Goal: Transaction & Acquisition: Download file/media

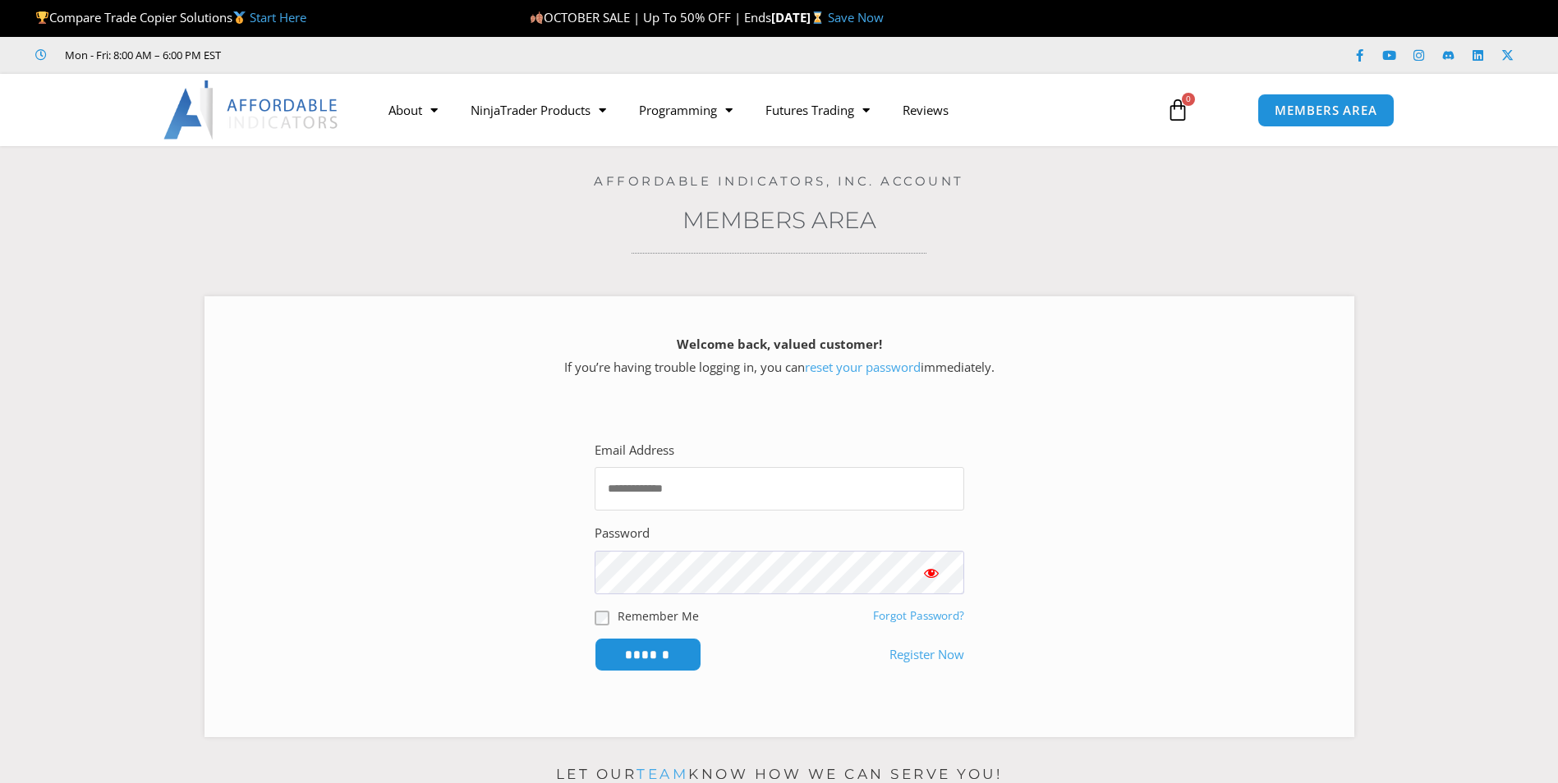
type input "**********"
click at [661, 665] on input "******" at bounding box center [648, 655] width 107 height 34
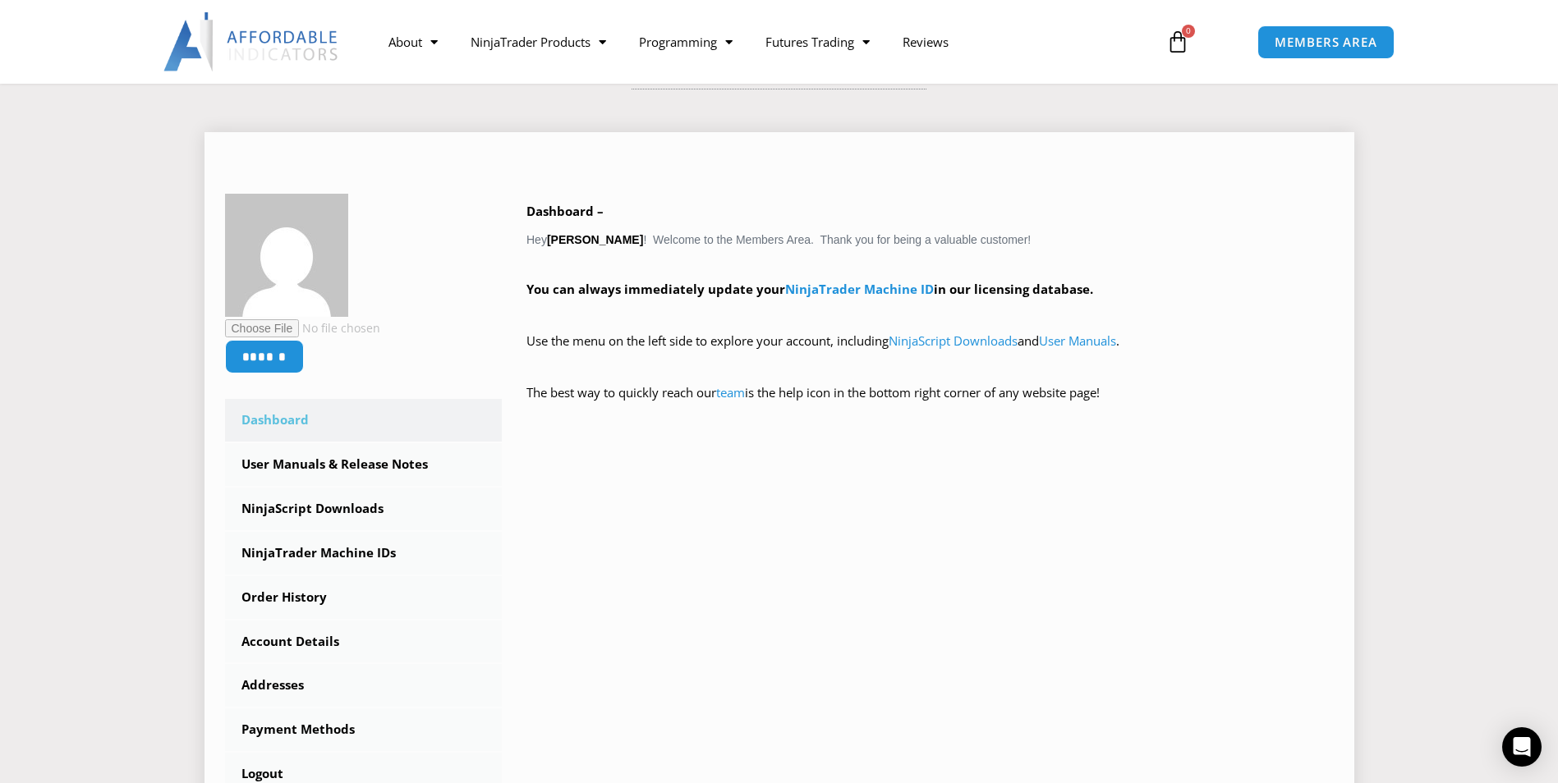
scroll to position [246, 0]
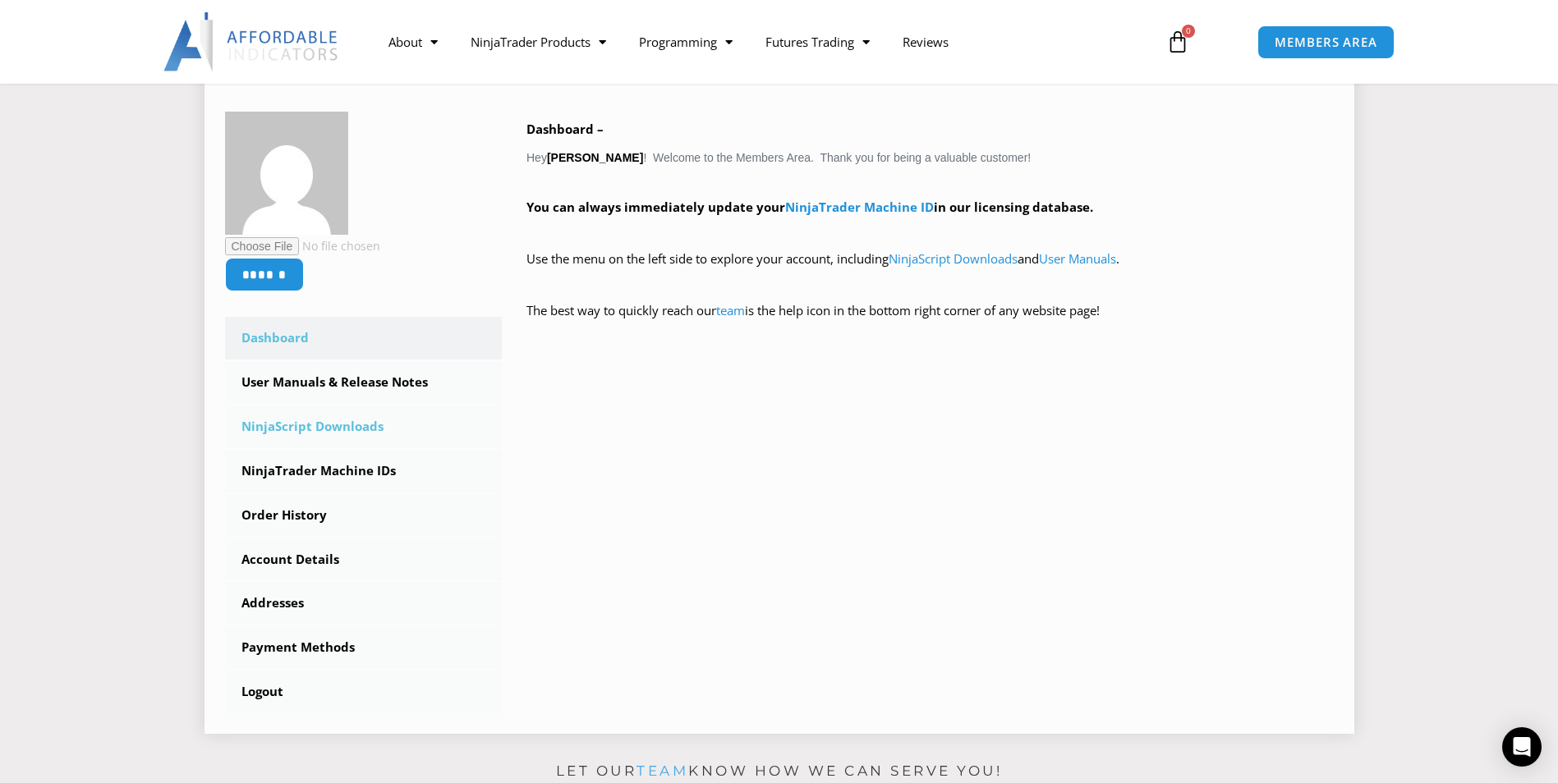
click at [333, 429] on link "NinjaScript Downloads" at bounding box center [364, 427] width 278 height 43
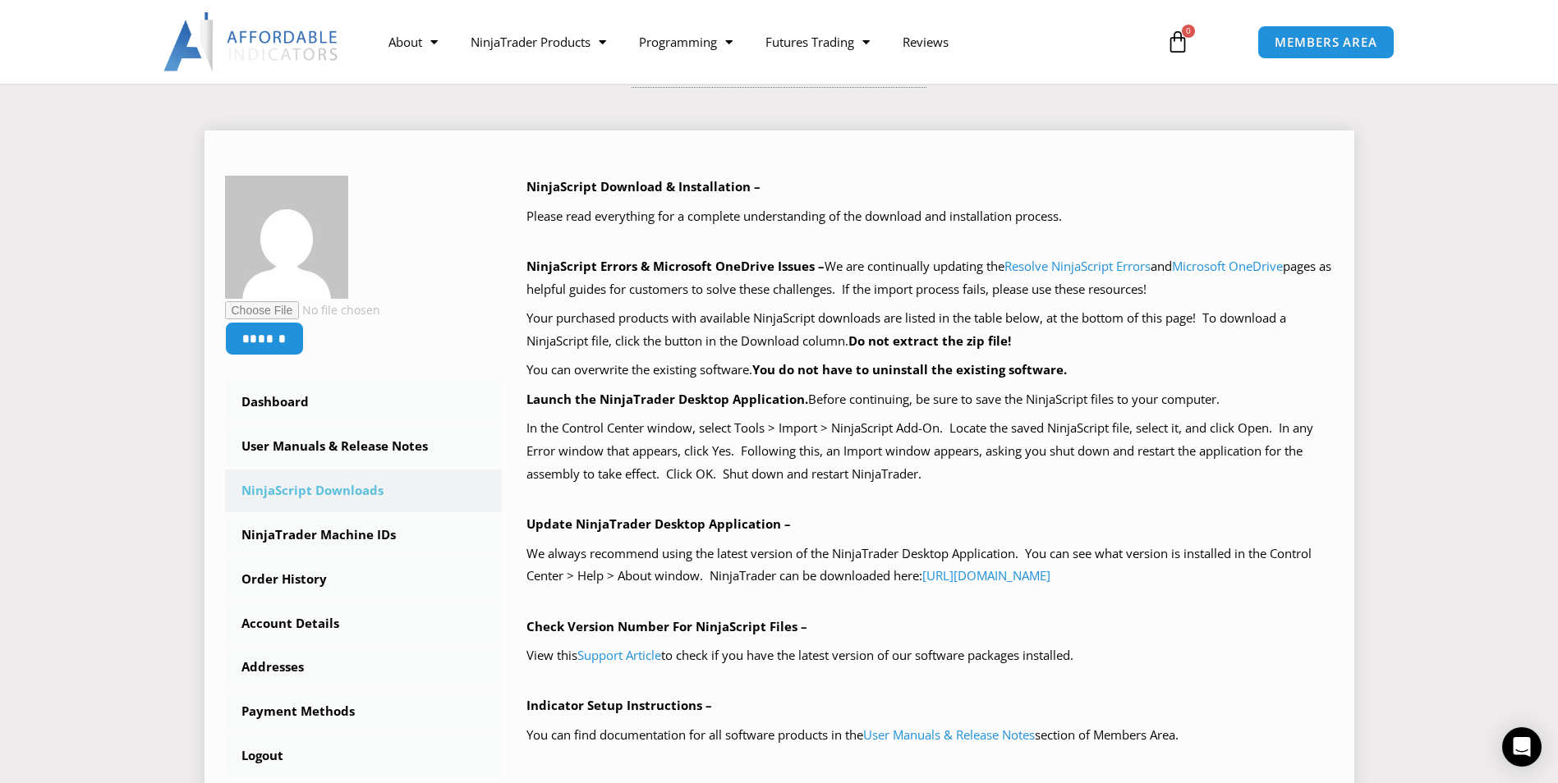
scroll to position [164, 0]
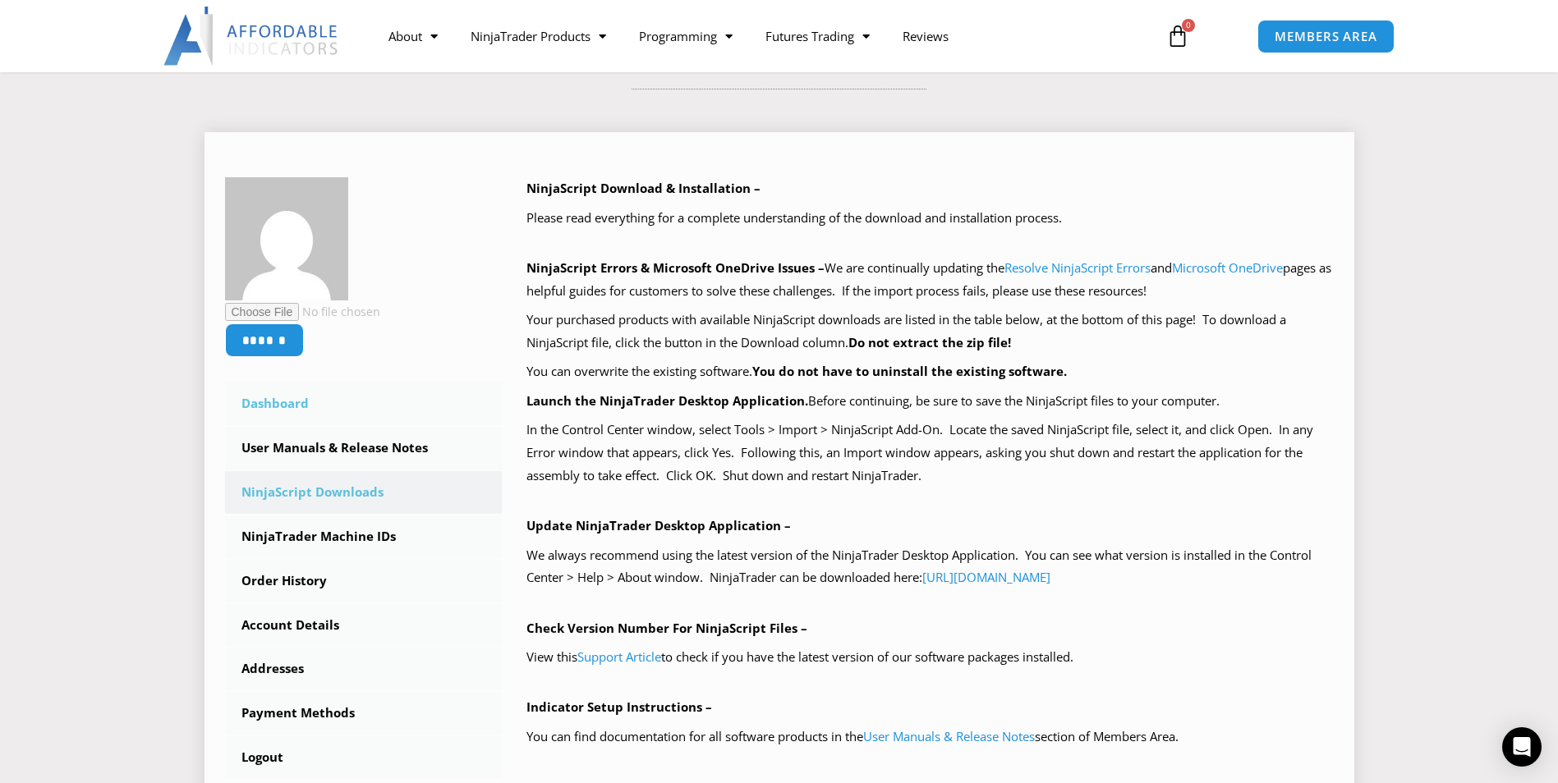
click at [282, 399] on link "Dashboard" at bounding box center [364, 404] width 278 height 43
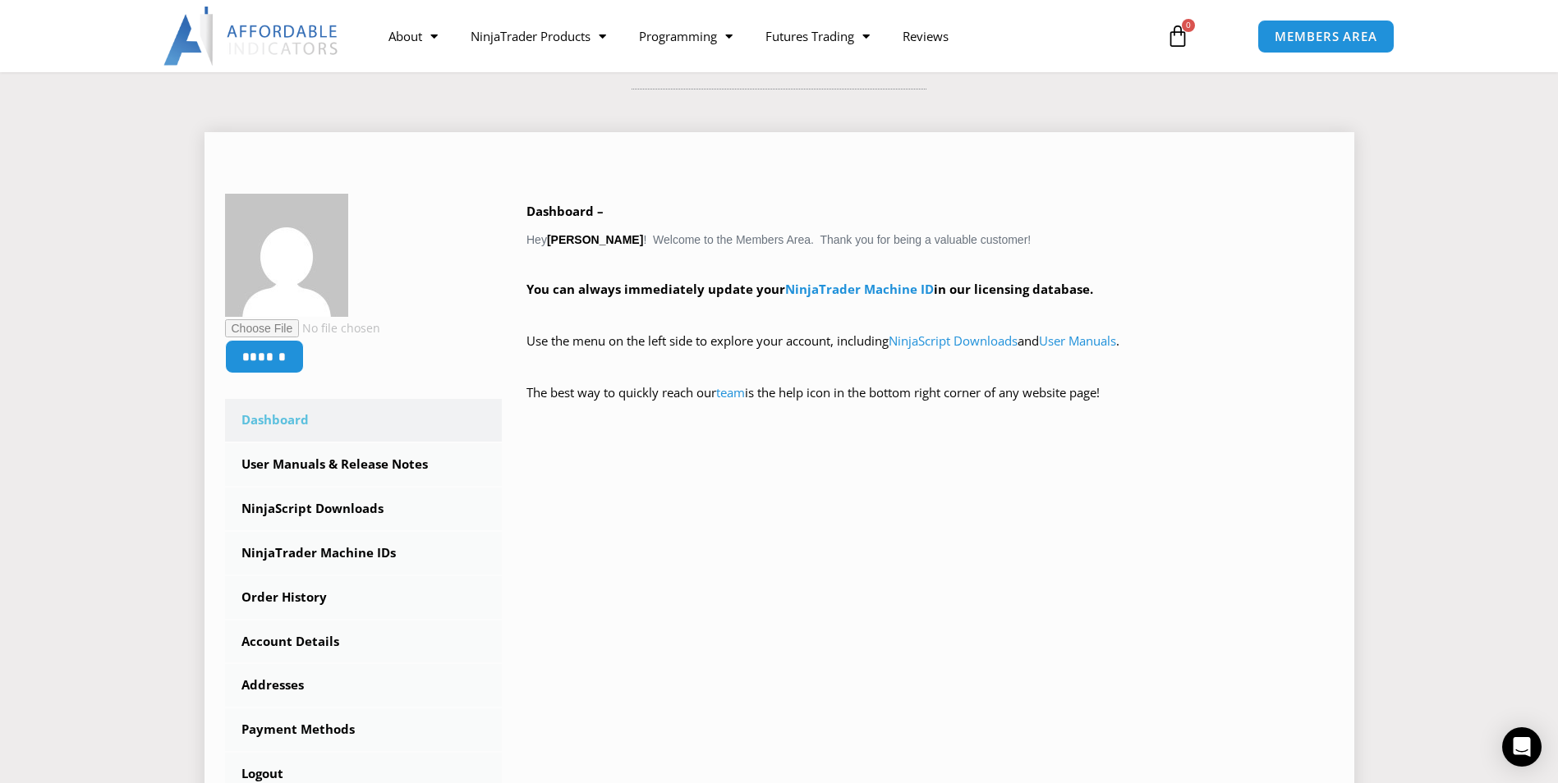
scroll to position [246, 0]
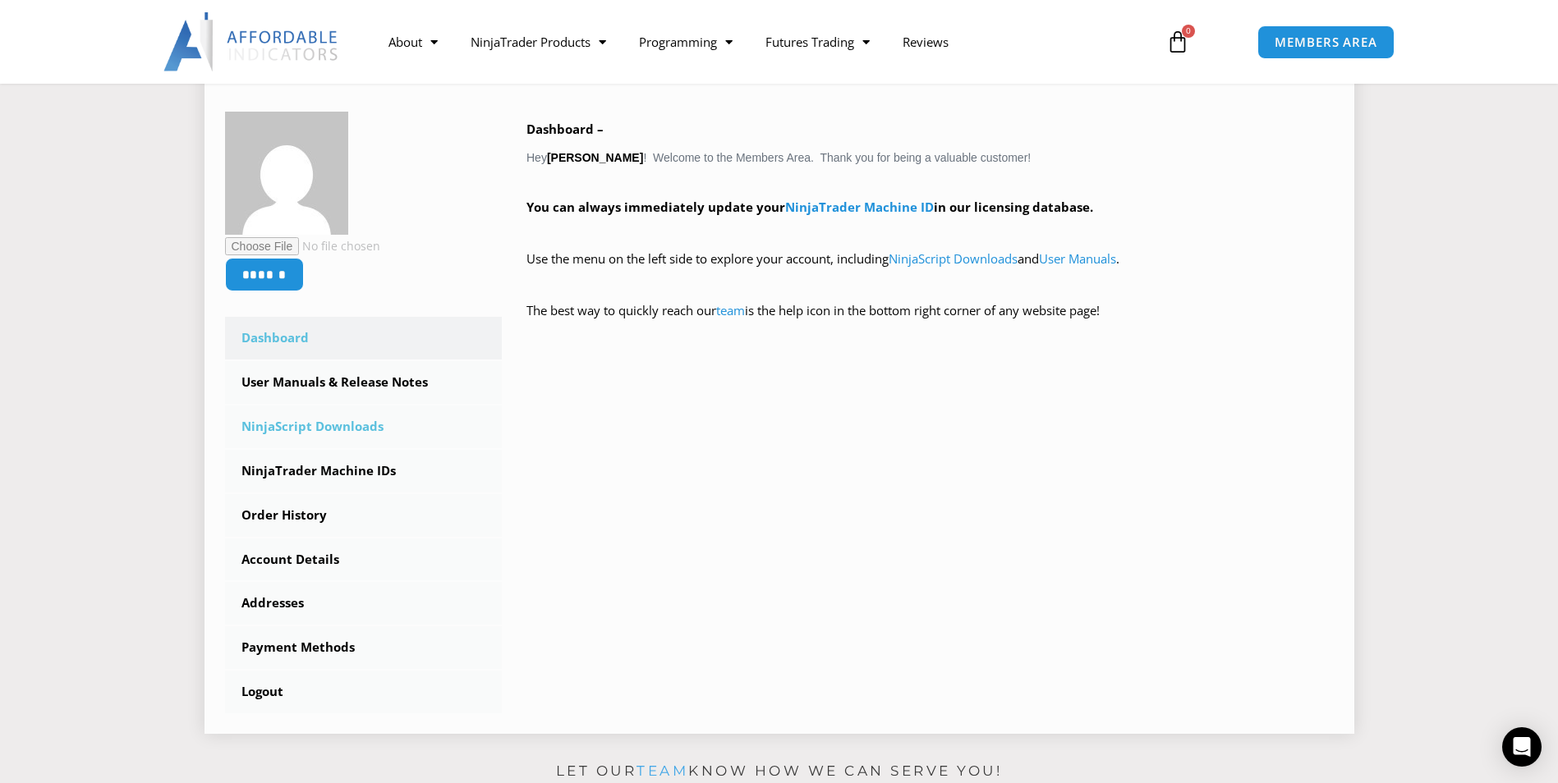
click at [324, 420] on link "NinjaScript Downloads" at bounding box center [364, 427] width 278 height 43
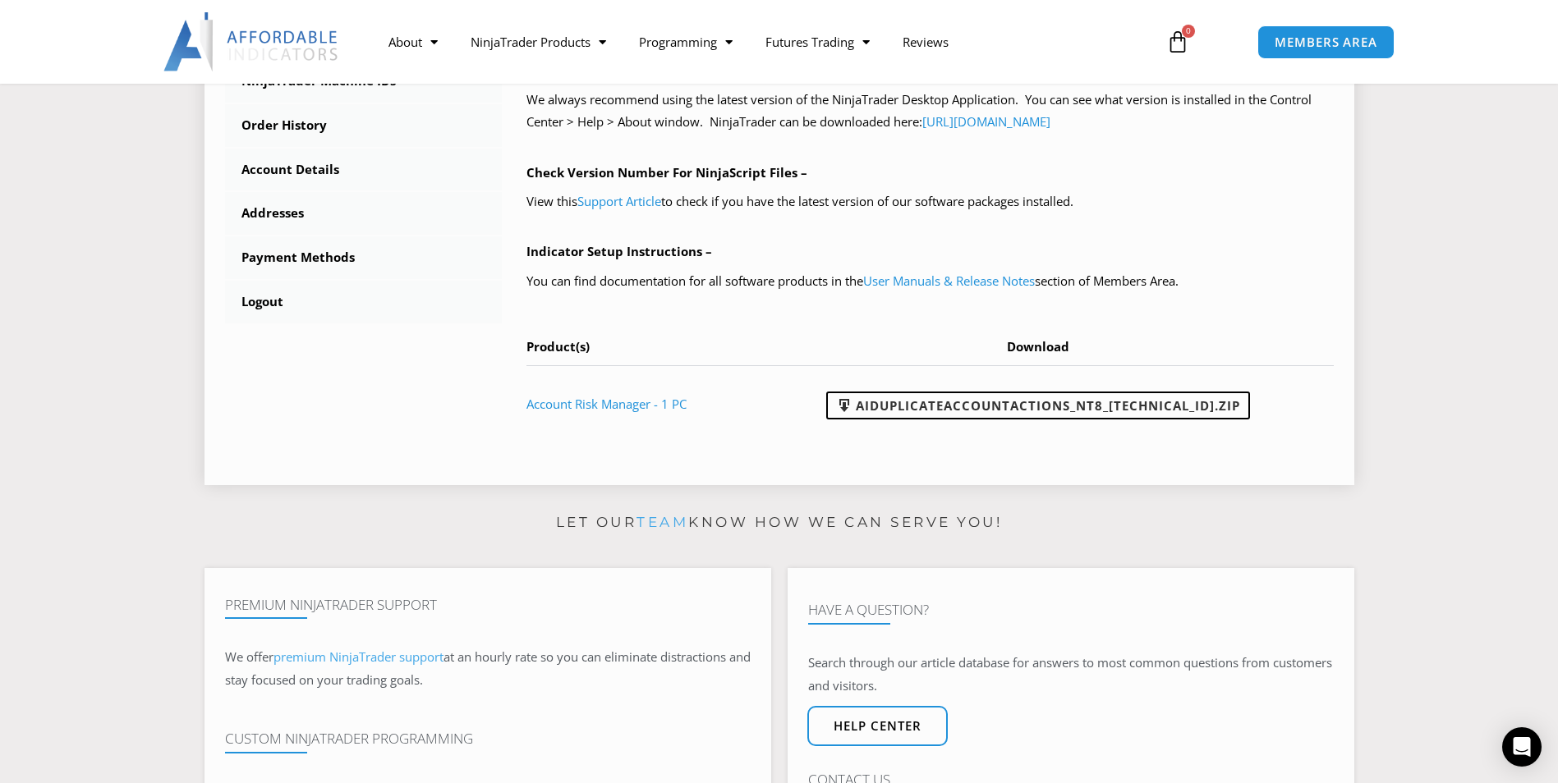
scroll to position [657, 0]
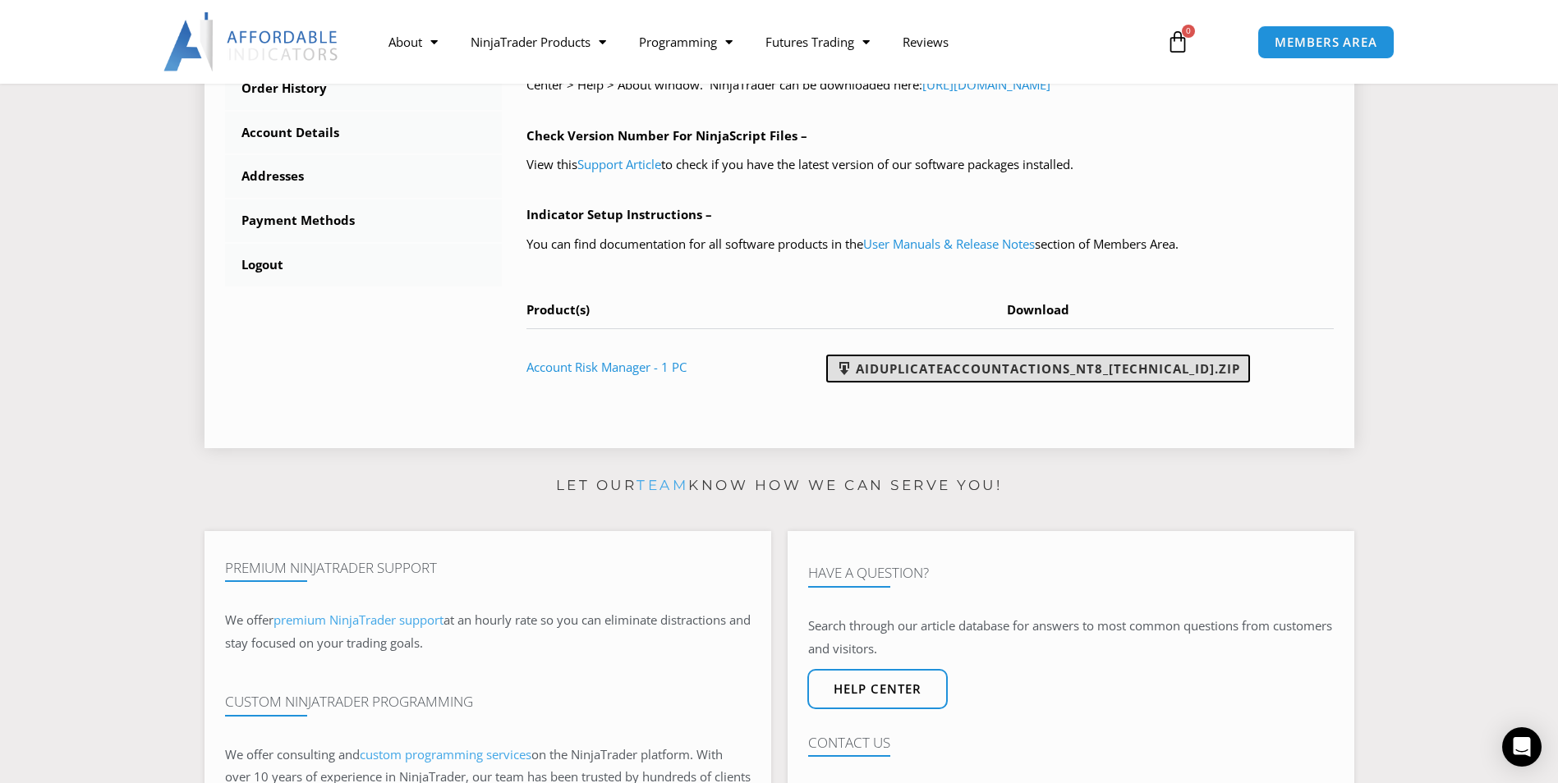
click at [946, 372] on link "AIDuplicateAccountActions_NT8_25.10.2.1.zip" at bounding box center [1038, 369] width 424 height 28
click at [1471, 47] on div at bounding box center [779, 42] width 1558 height 84
click at [937, 246] on link "User Manuals & Release Notes" at bounding box center [949, 244] width 172 height 16
